Goal: Task Accomplishment & Management: Manage account settings

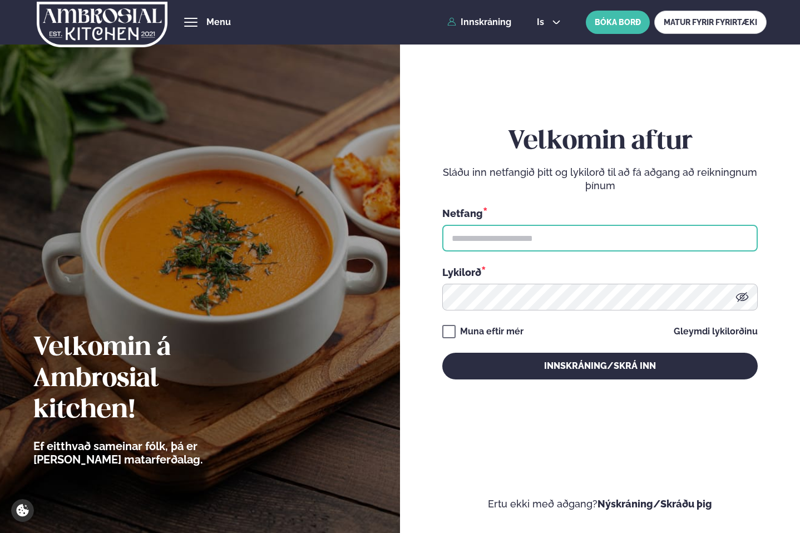
click at [459, 243] on input "text" at bounding box center [599, 238] width 315 height 27
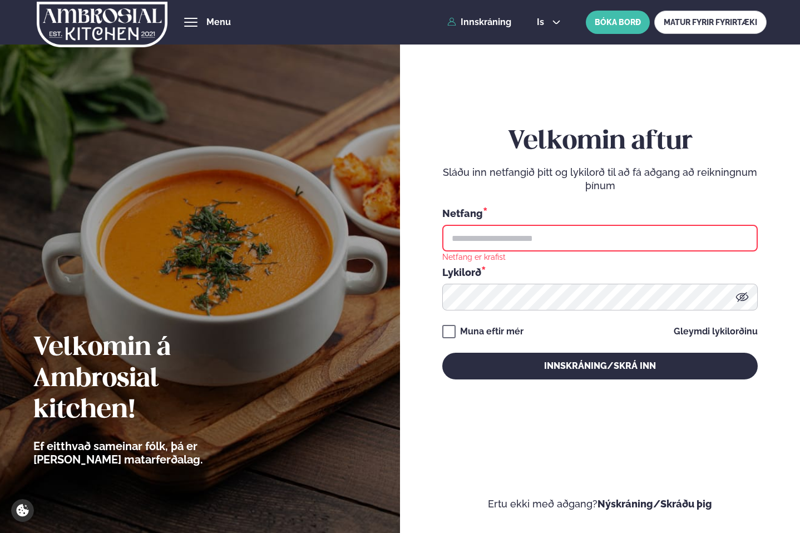
type input "**********"
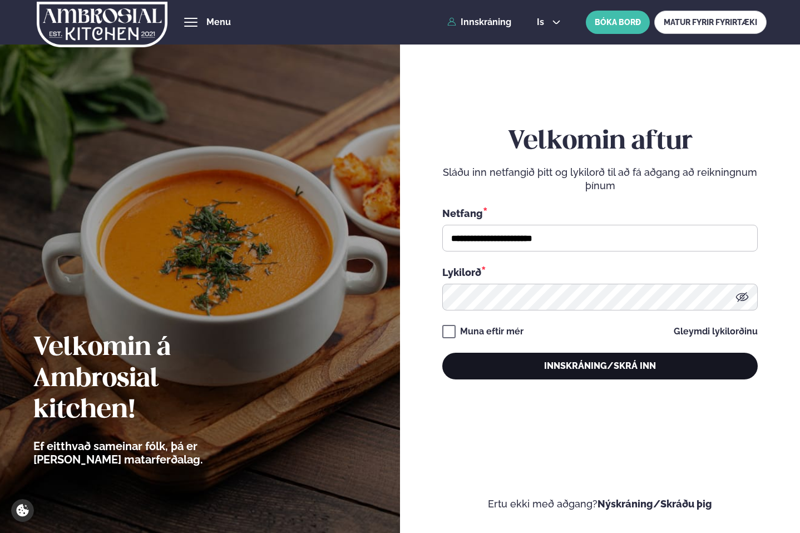
click at [490, 364] on button "Innskráning/Skrá inn" at bounding box center [599, 366] width 315 height 27
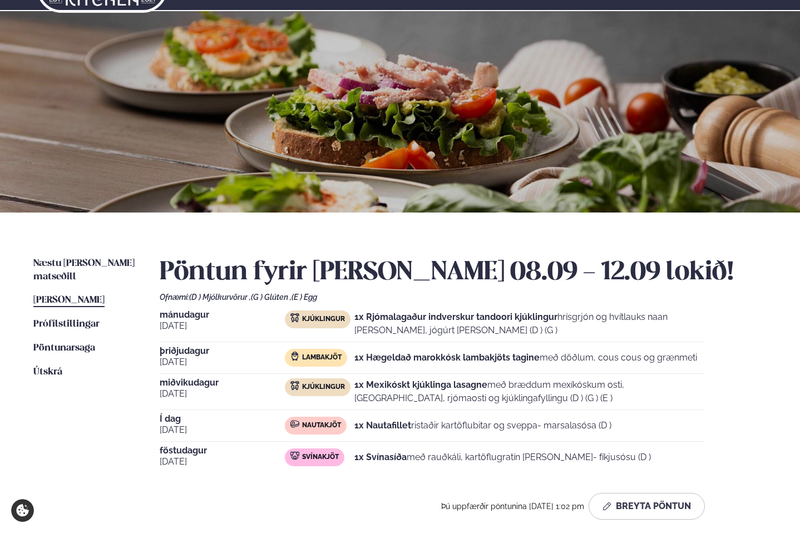
scroll to position [50, 0]
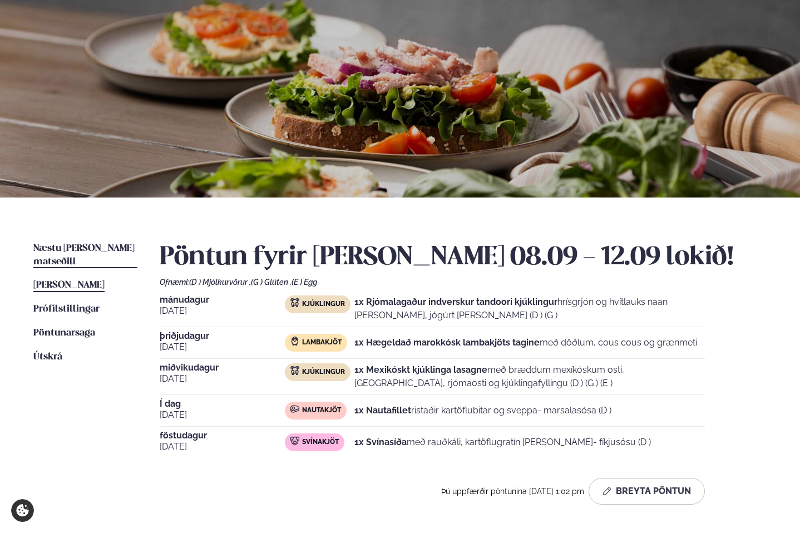
click at [105, 245] on span "Næstu [PERSON_NAME] matseðill" at bounding box center [83, 255] width 101 height 23
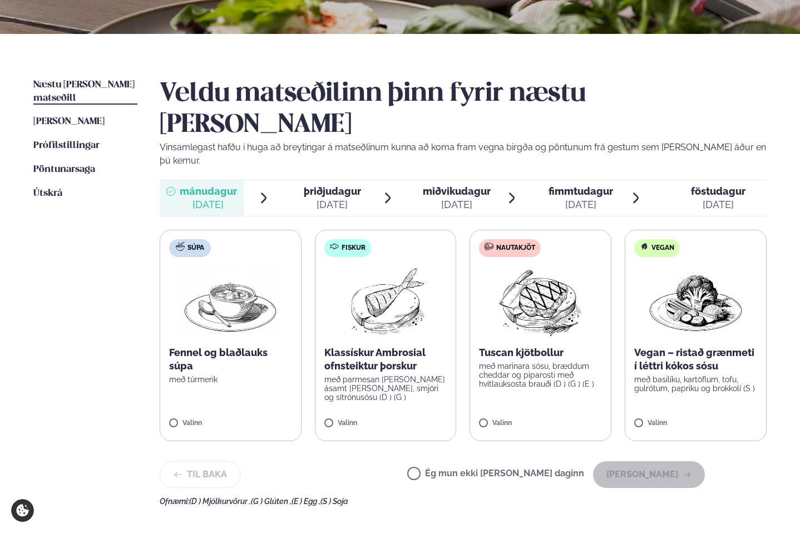
scroll to position [250, 0]
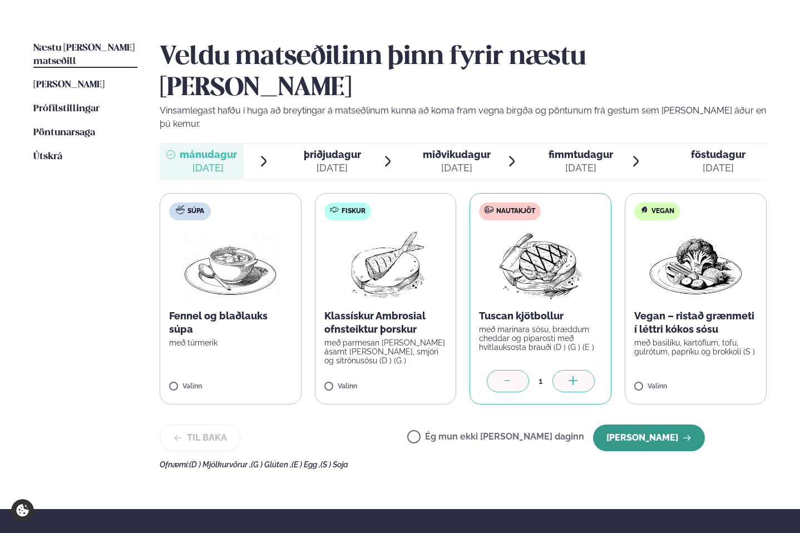
click at [625, 424] on button "[PERSON_NAME]" at bounding box center [649, 437] width 112 height 27
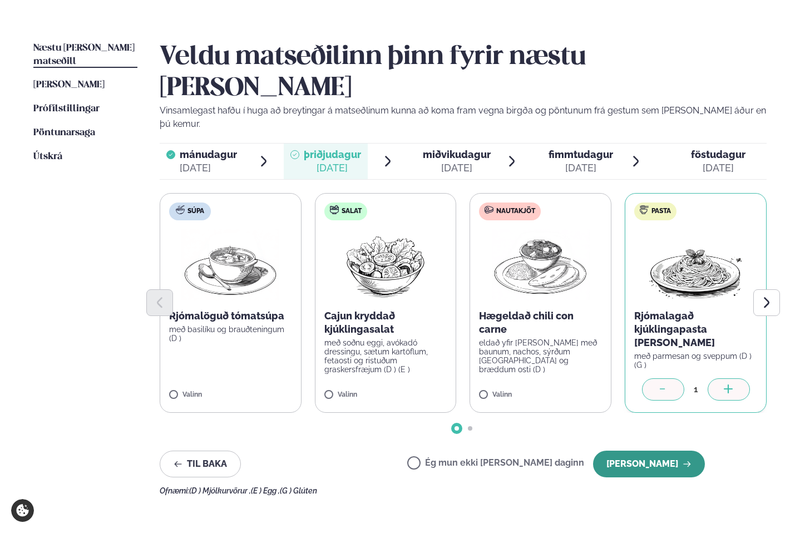
click at [654, 451] on button "[PERSON_NAME]" at bounding box center [649, 464] width 112 height 27
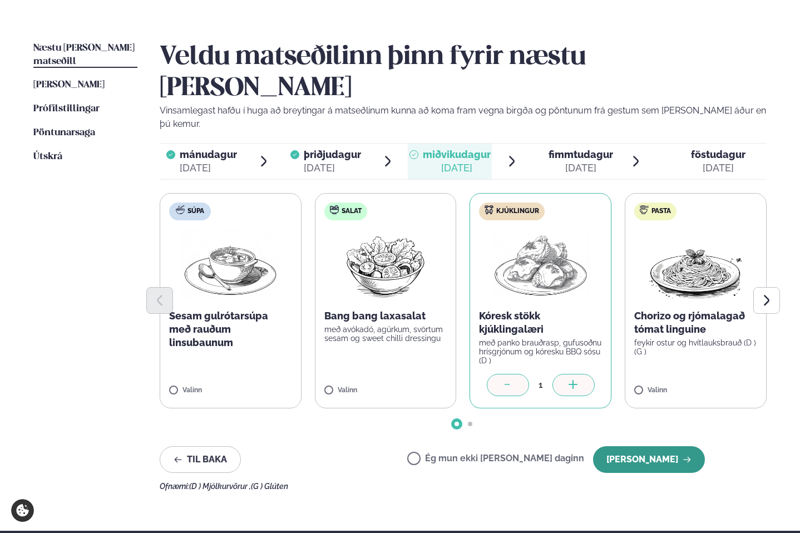
click at [651, 446] on button "[PERSON_NAME]" at bounding box center [649, 459] width 112 height 27
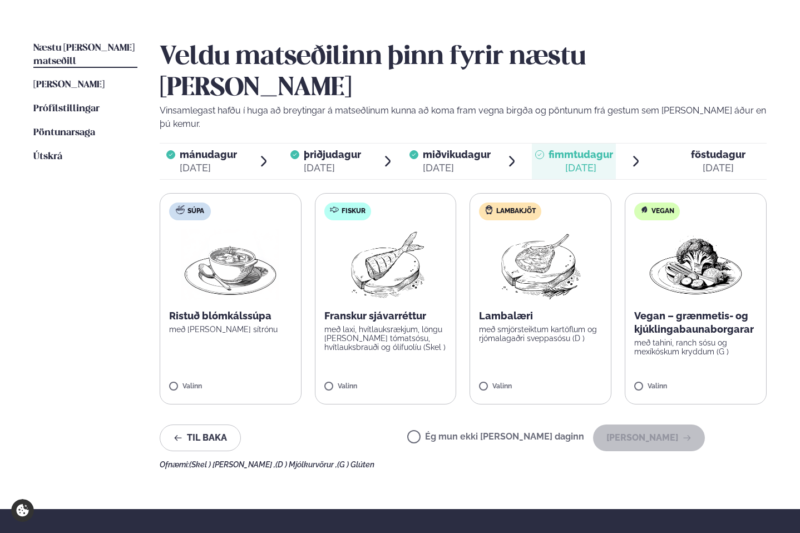
click at [535, 383] on div "Valinn" at bounding box center [540, 387] width 123 height 9
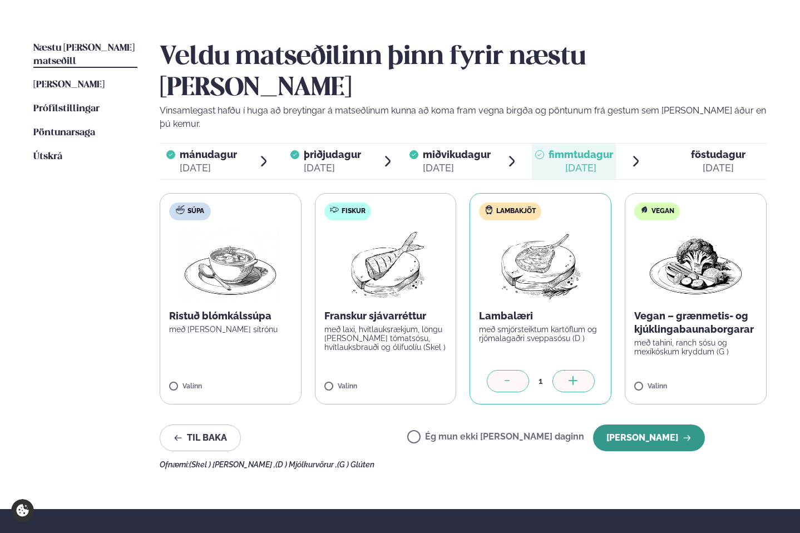
click at [639, 424] on button "[PERSON_NAME]" at bounding box center [649, 437] width 112 height 27
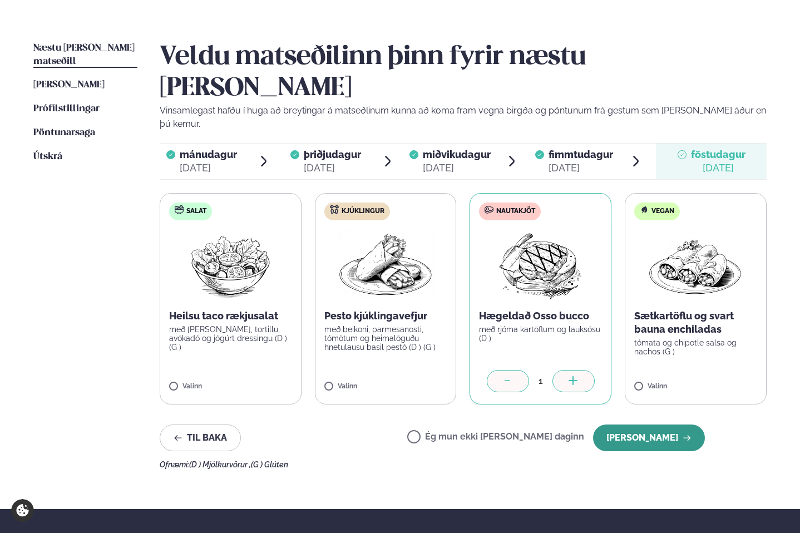
click at [638, 424] on button "[PERSON_NAME]" at bounding box center [649, 437] width 112 height 27
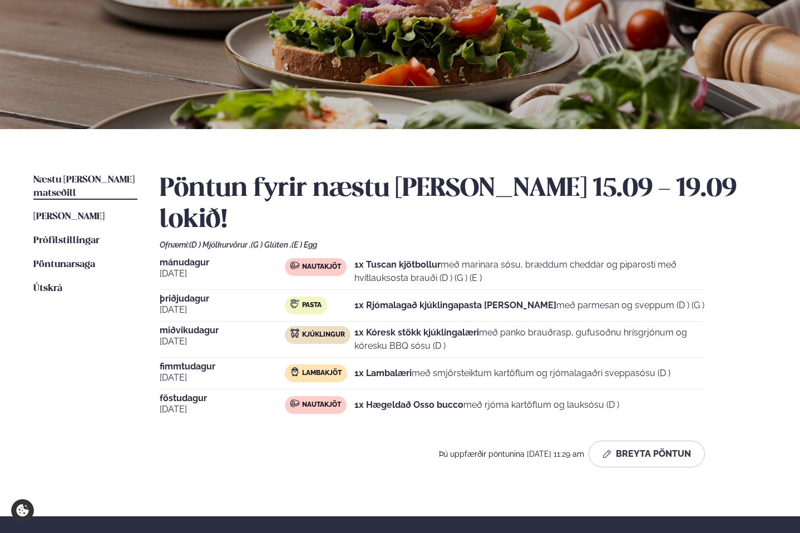
scroll to position [38, 0]
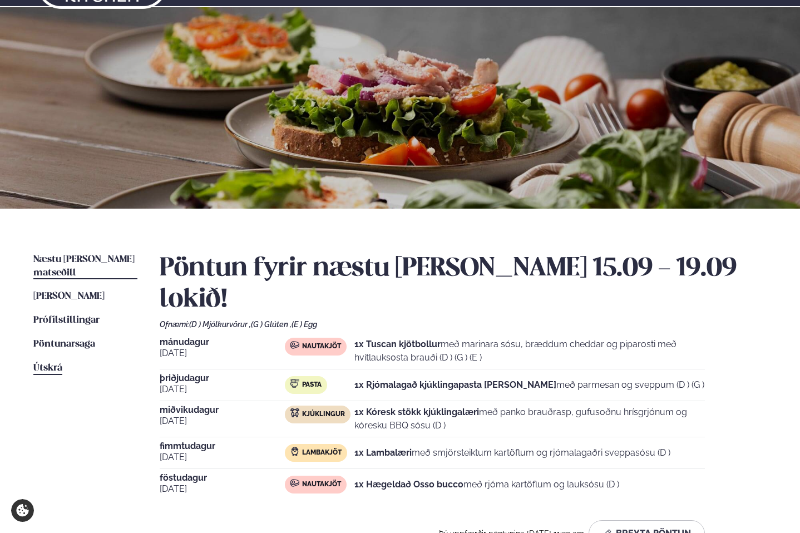
click at [46, 363] on span "Útskrá" at bounding box center [47, 367] width 29 height 9
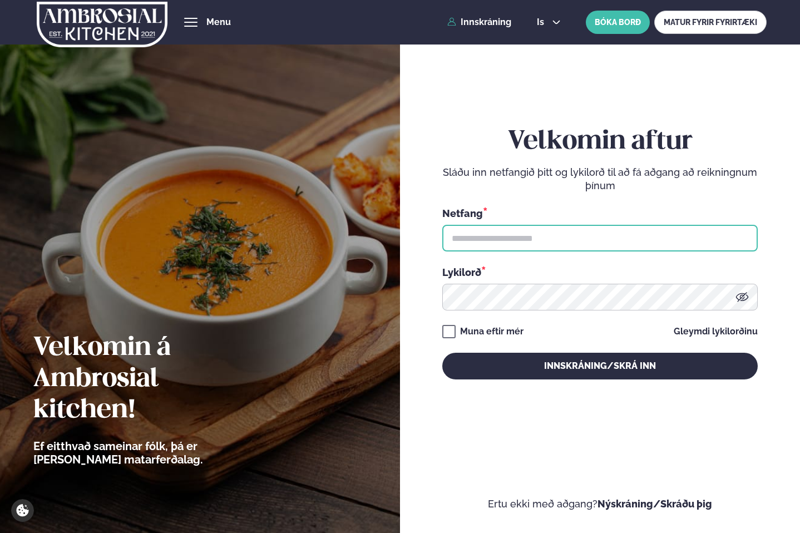
click at [487, 238] on input "text" at bounding box center [599, 238] width 315 height 27
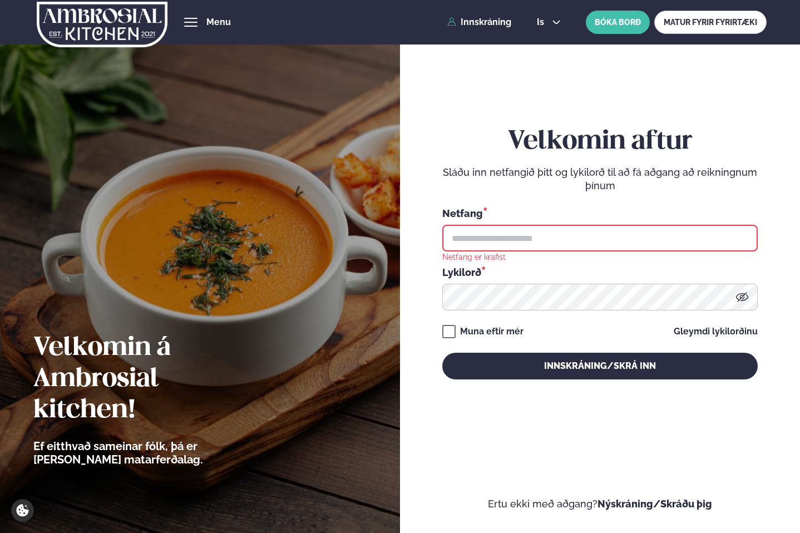
type input "**********"
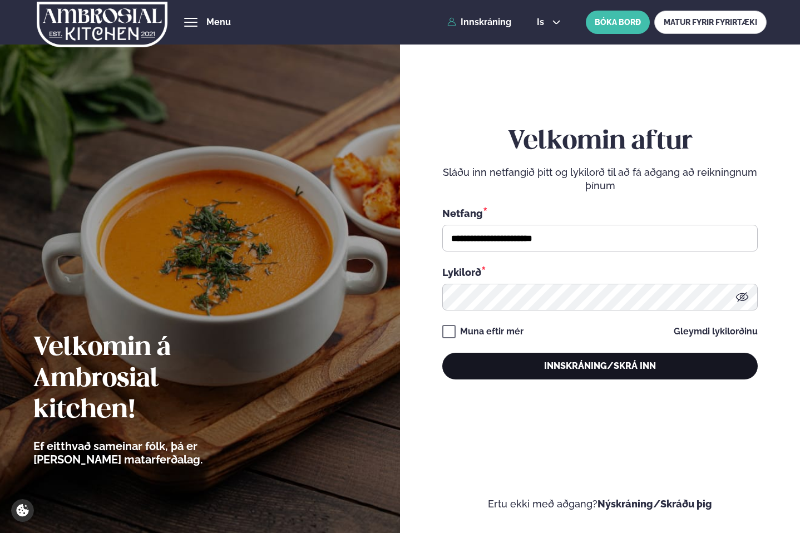
click at [546, 362] on button "Innskráning/Skrá inn" at bounding box center [599, 366] width 315 height 27
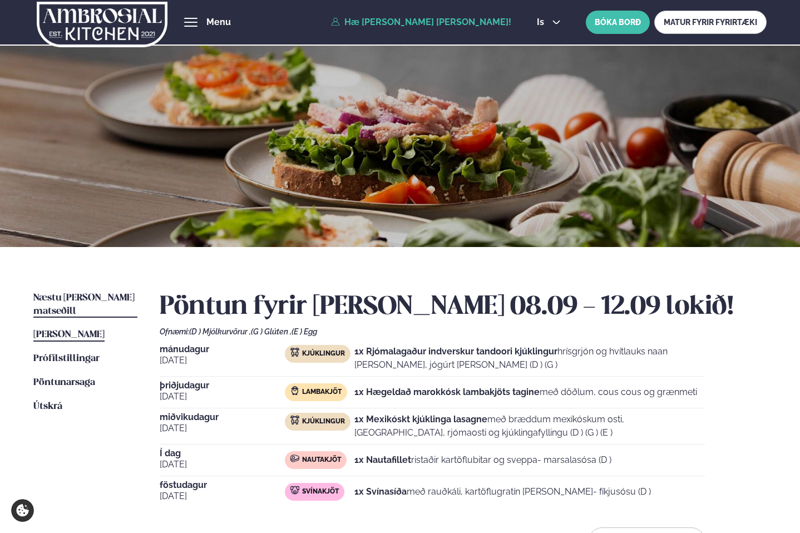
click at [65, 299] on span "Næstu [PERSON_NAME] matseðill" at bounding box center [83, 304] width 101 height 23
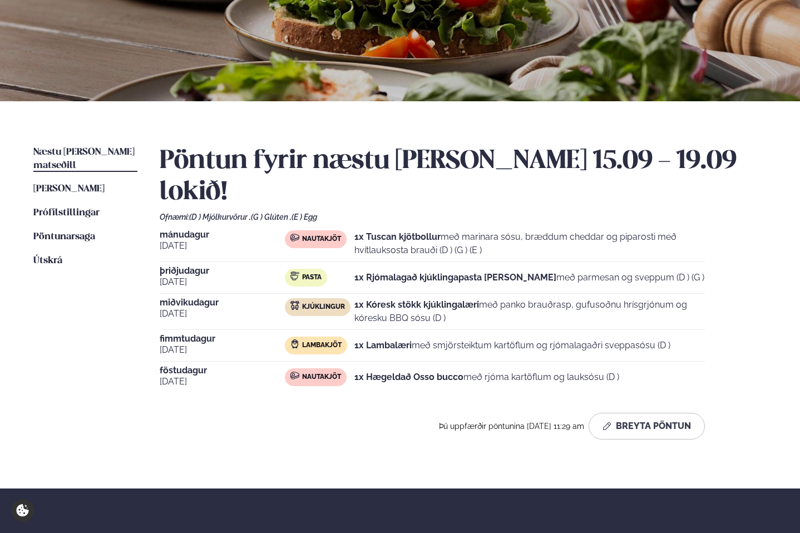
scroll to position [294, 0]
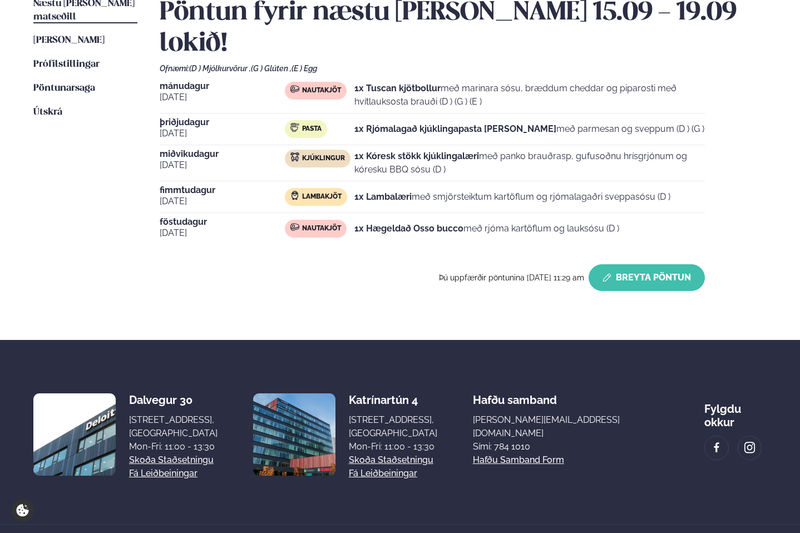
click at [640, 264] on button "Breyta Pöntun" at bounding box center [647, 277] width 116 height 27
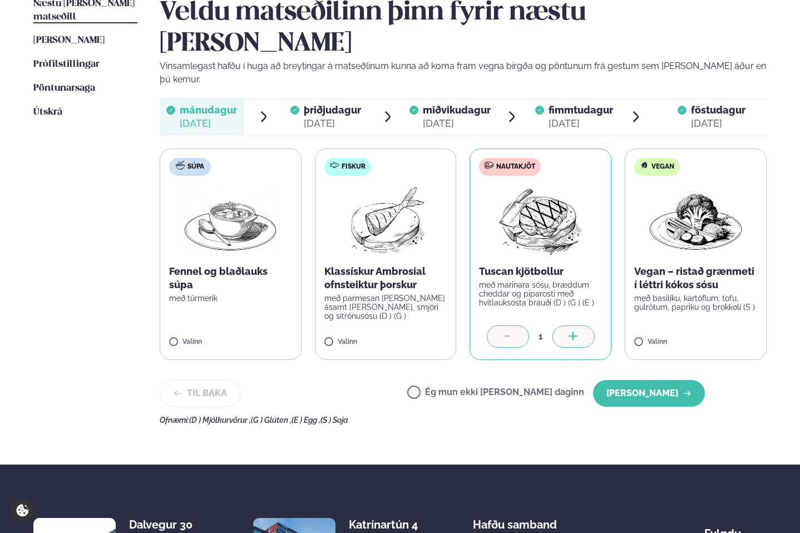
click at [481, 380] on div "Ég mun ekki borða þann daginn Halda áfram" at bounding box center [556, 393] width 298 height 27
click at [508, 332] on icon at bounding box center [507, 337] width 11 height 11
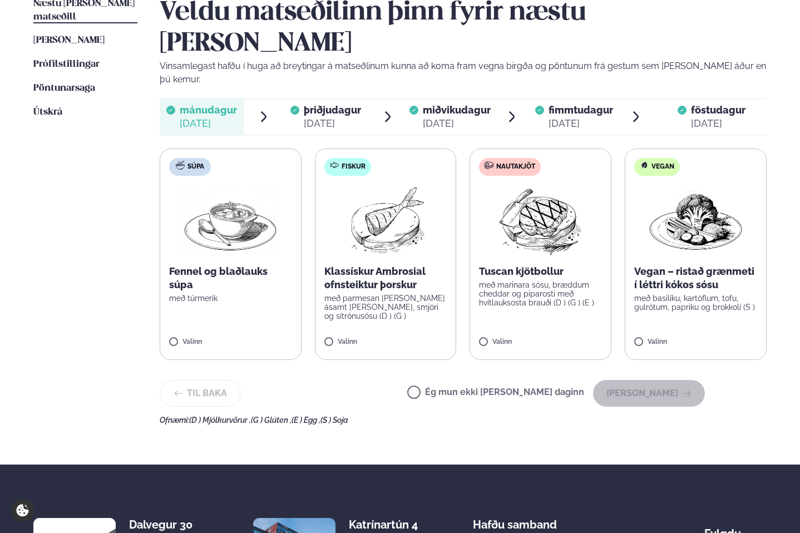
click at [479, 388] on label "Ég mun ekki [PERSON_NAME] daginn" at bounding box center [495, 394] width 177 height 12
click at [661, 380] on button "[PERSON_NAME]" at bounding box center [649, 393] width 112 height 27
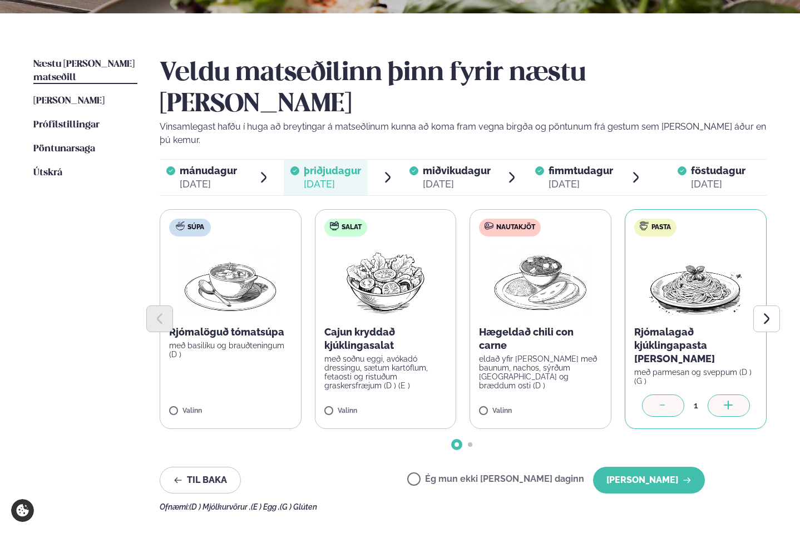
scroll to position [289, 0]
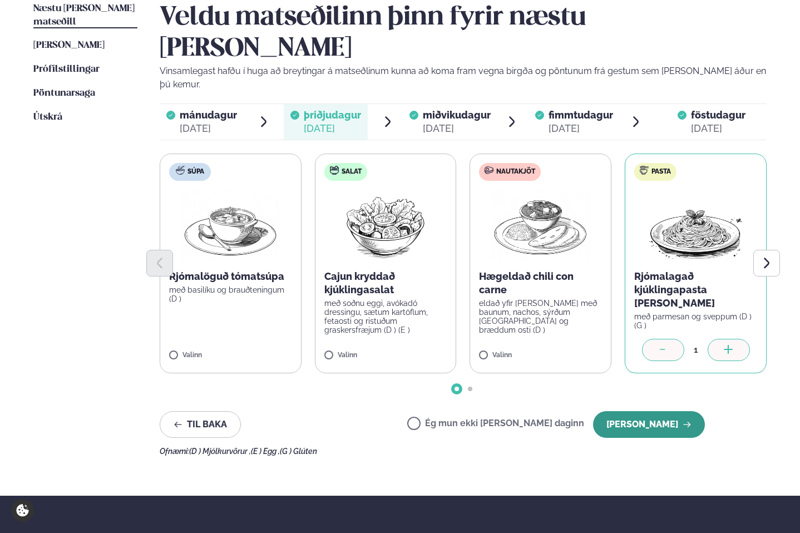
click at [646, 411] on button "[PERSON_NAME]" at bounding box center [649, 424] width 112 height 27
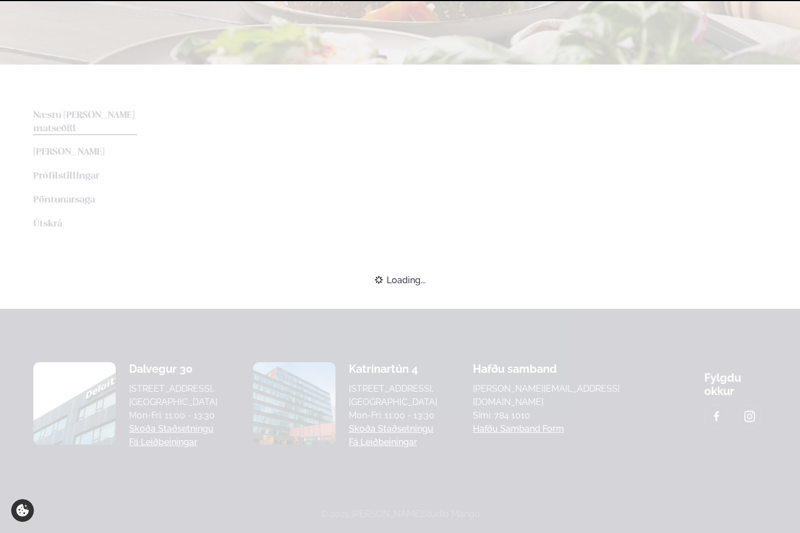
click at [646, 292] on div "Loading..." at bounding box center [400, 280] width 800 height 24
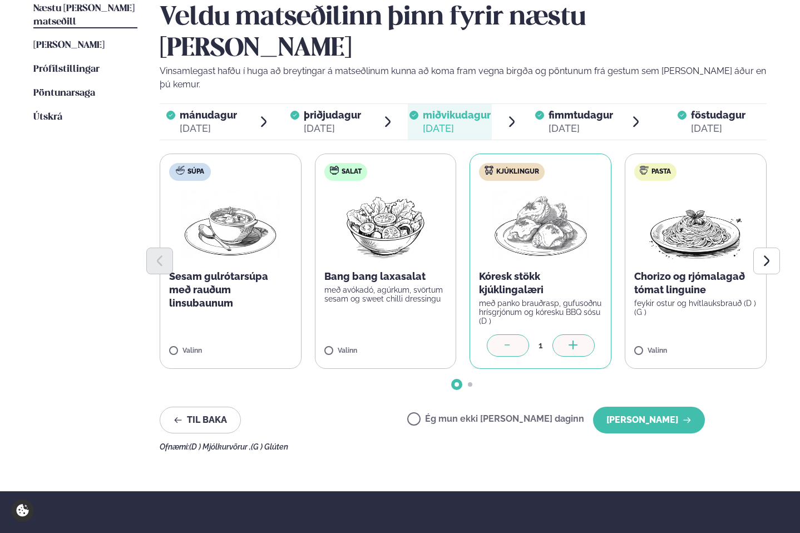
click at [646, 407] on button "[PERSON_NAME]" at bounding box center [649, 420] width 112 height 27
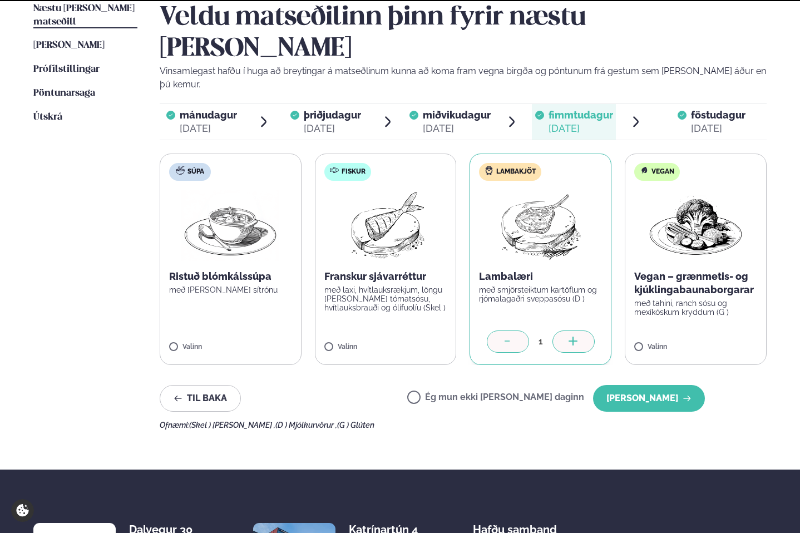
click at [646, 374] on div "Veldu matseðilinn þinn fyrir næstu viku Vinsamlegast hafðu í huga að breytingar…" at bounding box center [463, 215] width 607 height 427
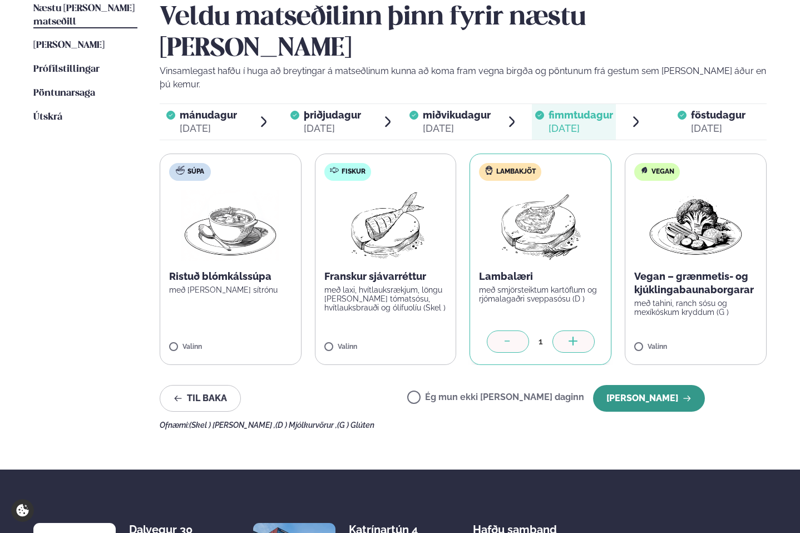
click at [645, 385] on button "[PERSON_NAME]" at bounding box center [649, 398] width 112 height 27
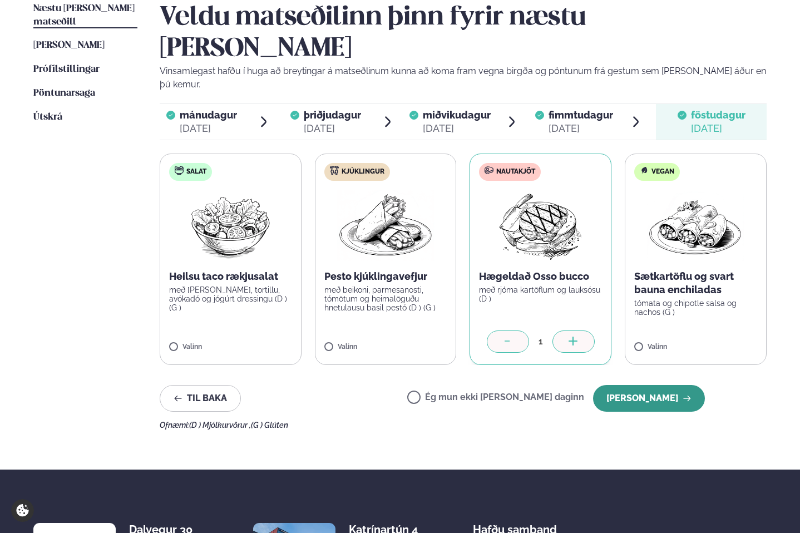
click at [646, 385] on button "[PERSON_NAME]" at bounding box center [649, 398] width 112 height 27
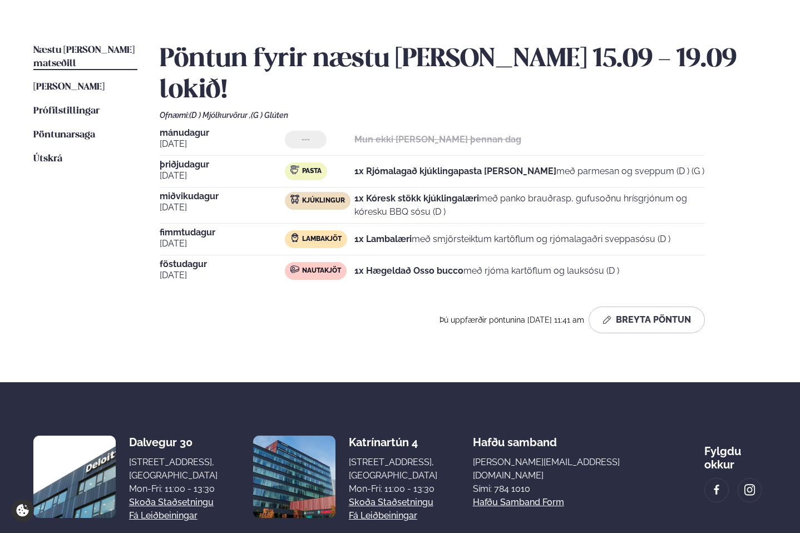
scroll to position [247, 0]
click at [49, 155] on span "Útskrá" at bounding box center [47, 159] width 29 height 9
